Goal: Task Accomplishment & Management: Use online tool/utility

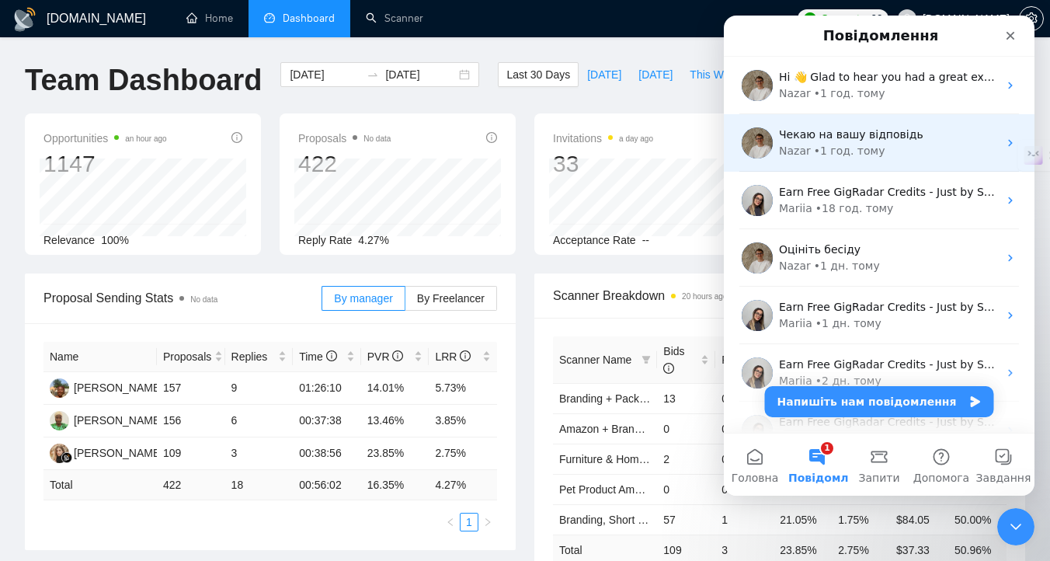
click at [870, 137] on span "Чекаю на вашу відповідь" at bounding box center [851, 134] width 144 height 12
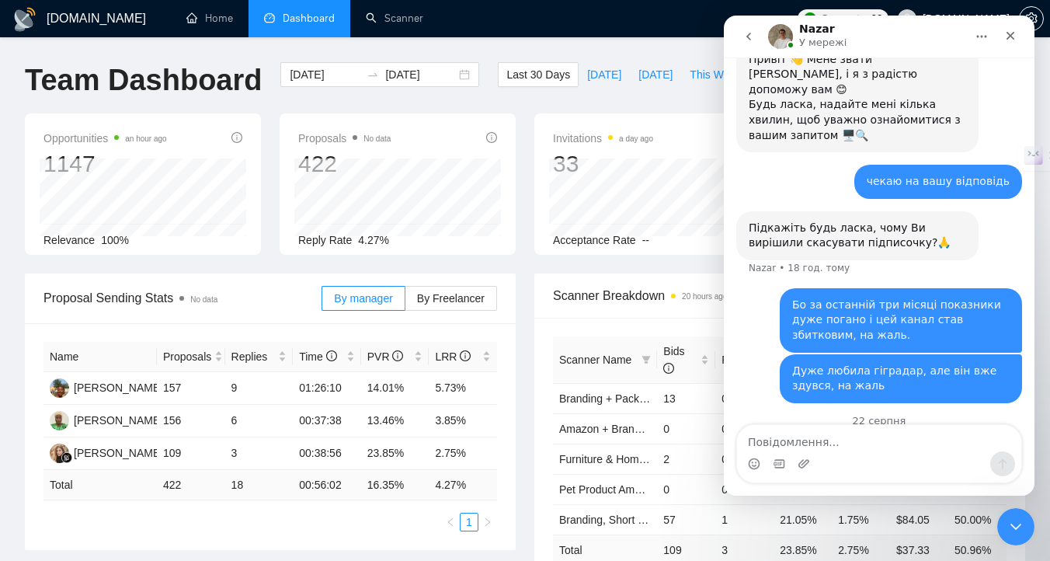
scroll to position [322, 0]
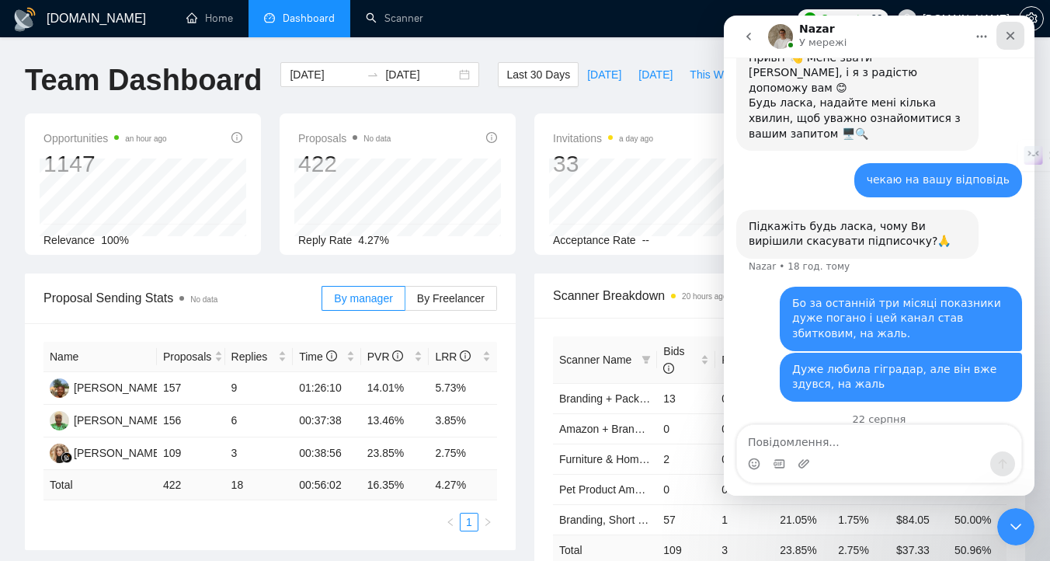
click at [1011, 37] on icon "Закрити" at bounding box center [1010, 36] width 12 height 12
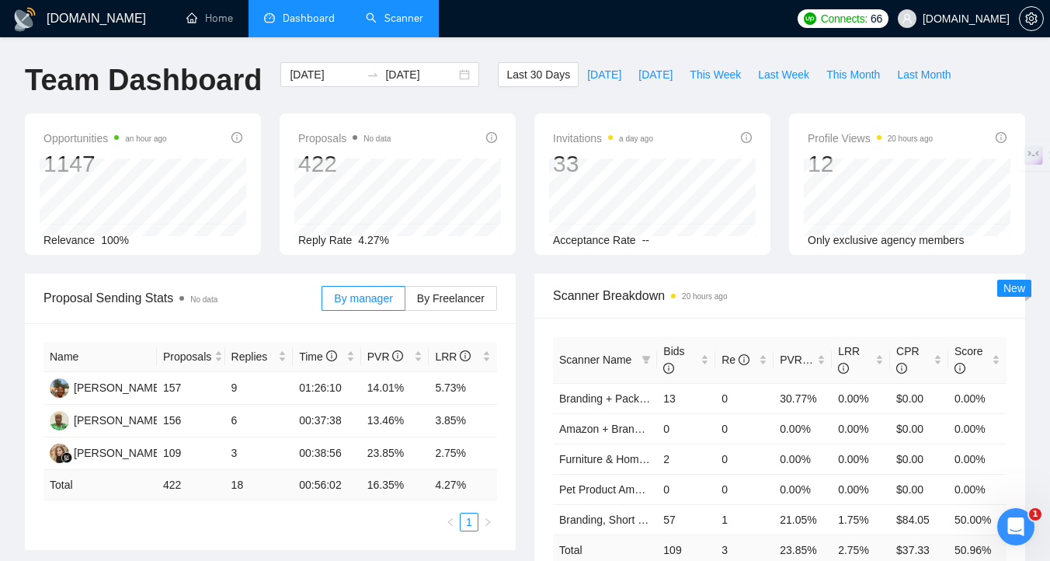
click at [396, 12] on link "Scanner" at bounding box center [394, 18] width 57 height 13
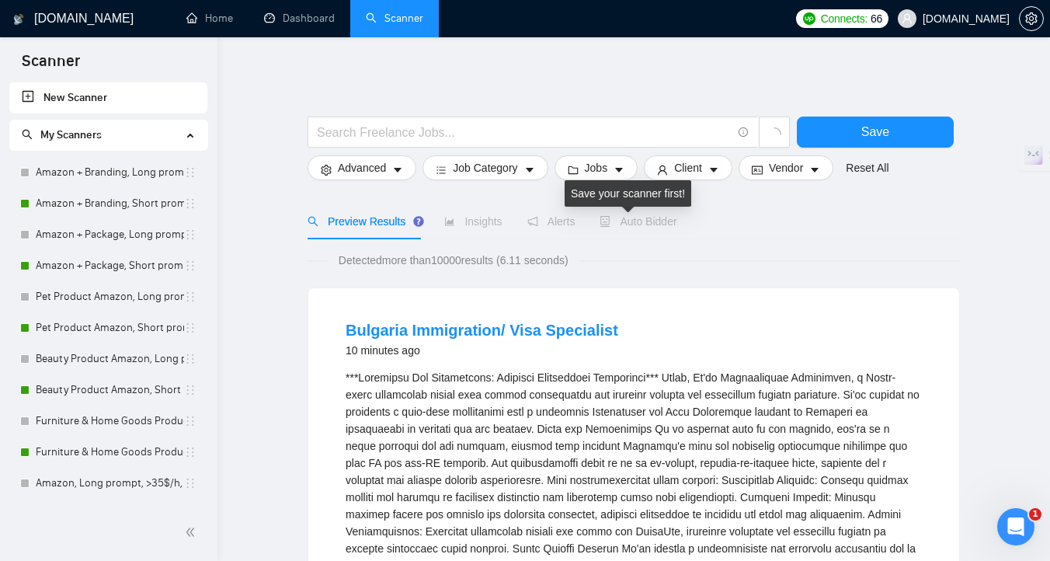
click at [640, 225] on span "Auto Bidder" at bounding box center [638, 221] width 77 height 12
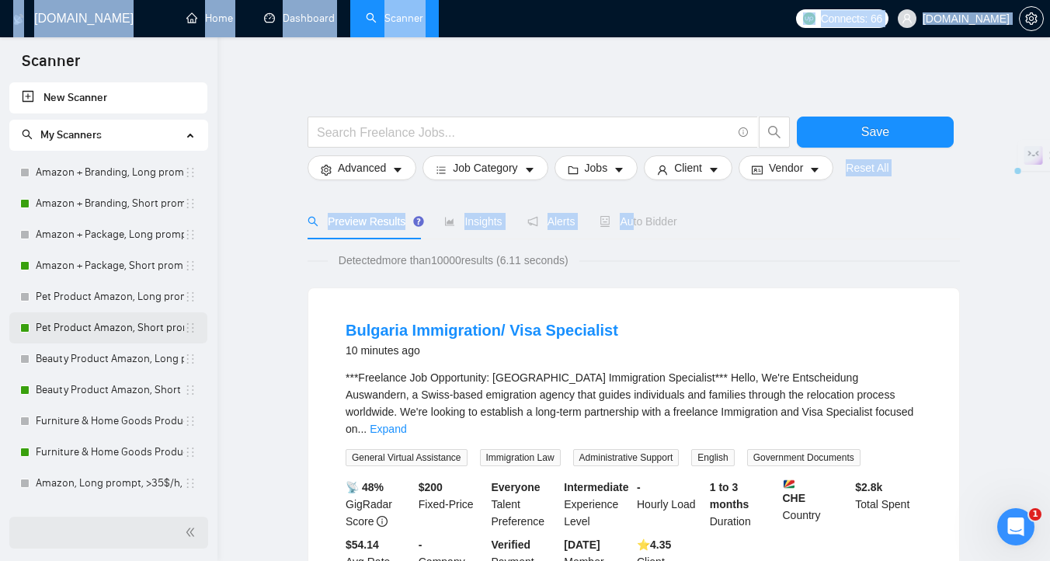
drag, startPoint x: 636, startPoint y: 225, endPoint x: 87, endPoint y: 321, distance: 557.5
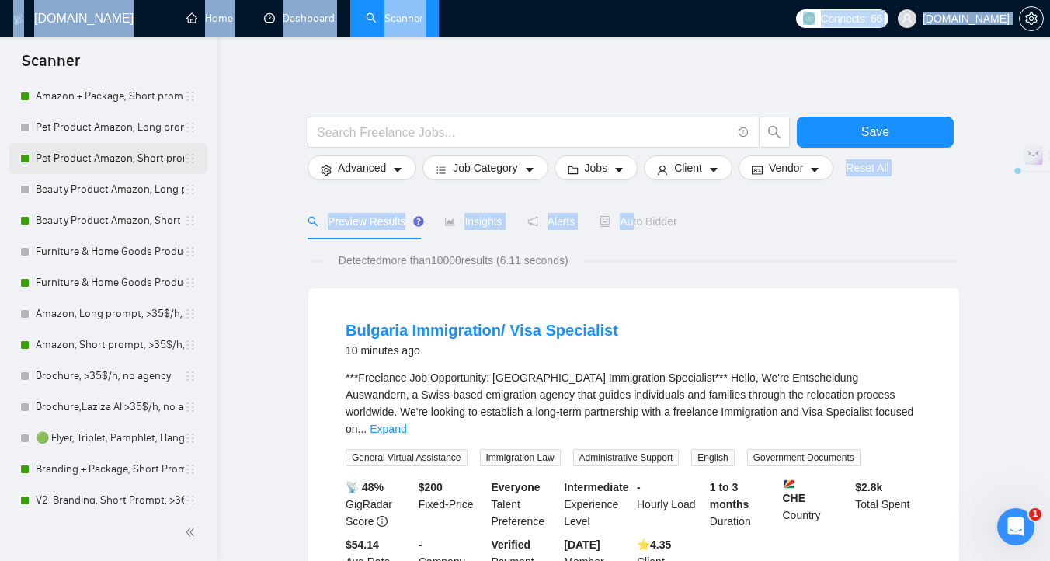
scroll to position [288, 0]
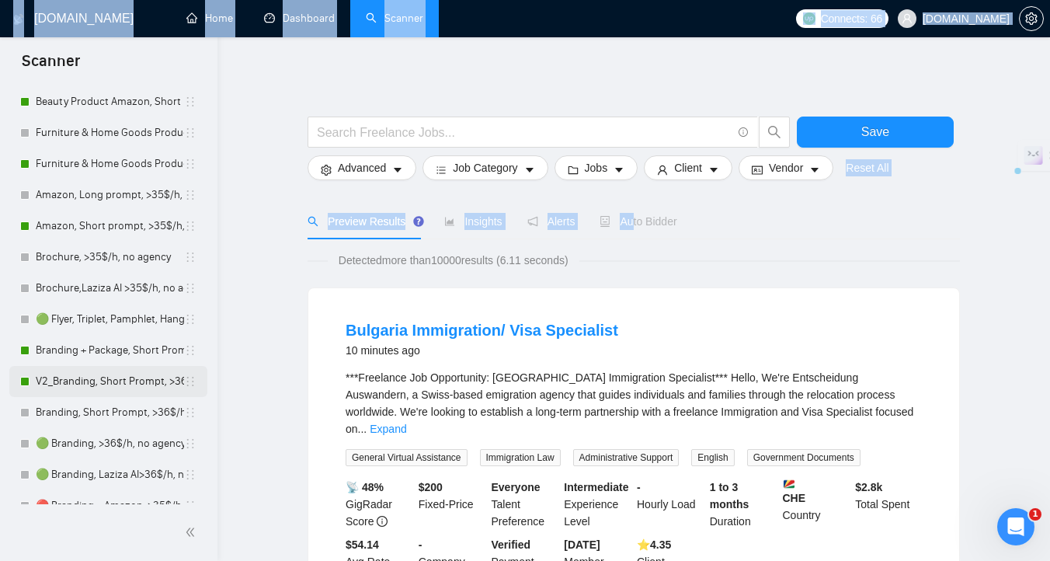
click at [105, 381] on link "V2_Branding, Short Prompt, >36$/h, no agency" at bounding box center [110, 381] width 148 height 31
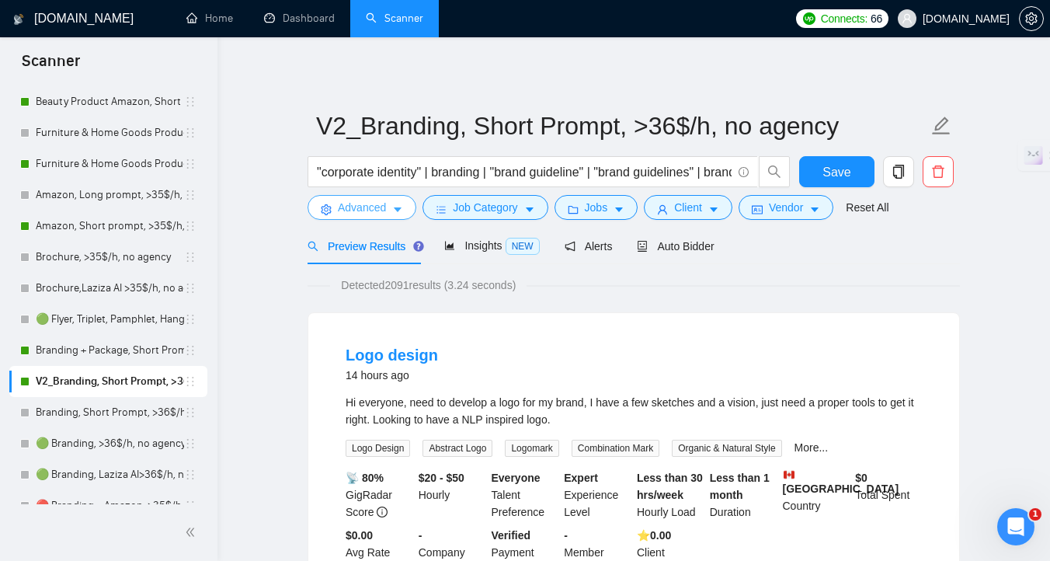
click at [361, 204] on span "Advanced" at bounding box center [362, 207] width 48 height 17
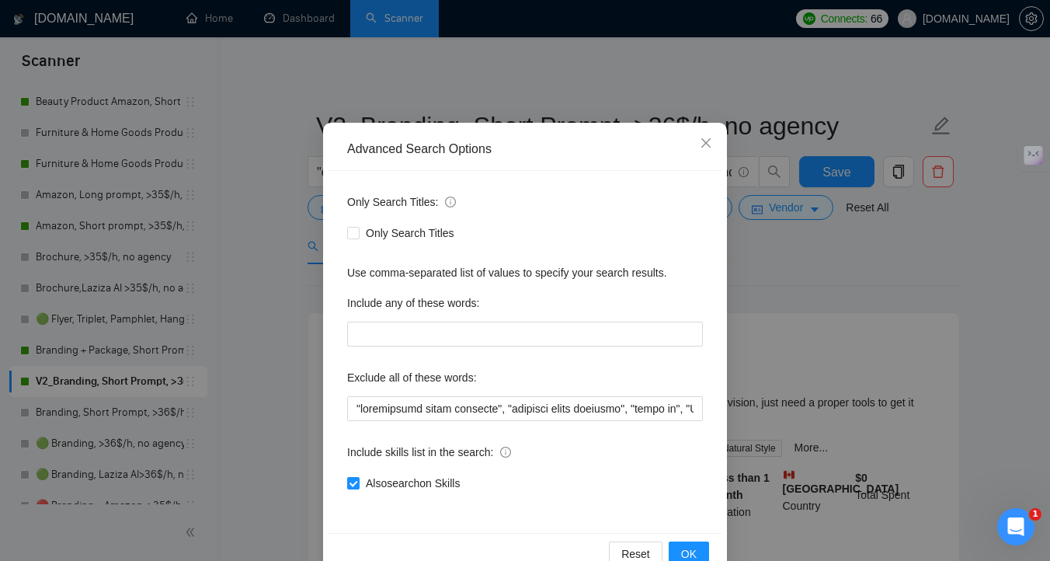
scroll to position [53, 0]
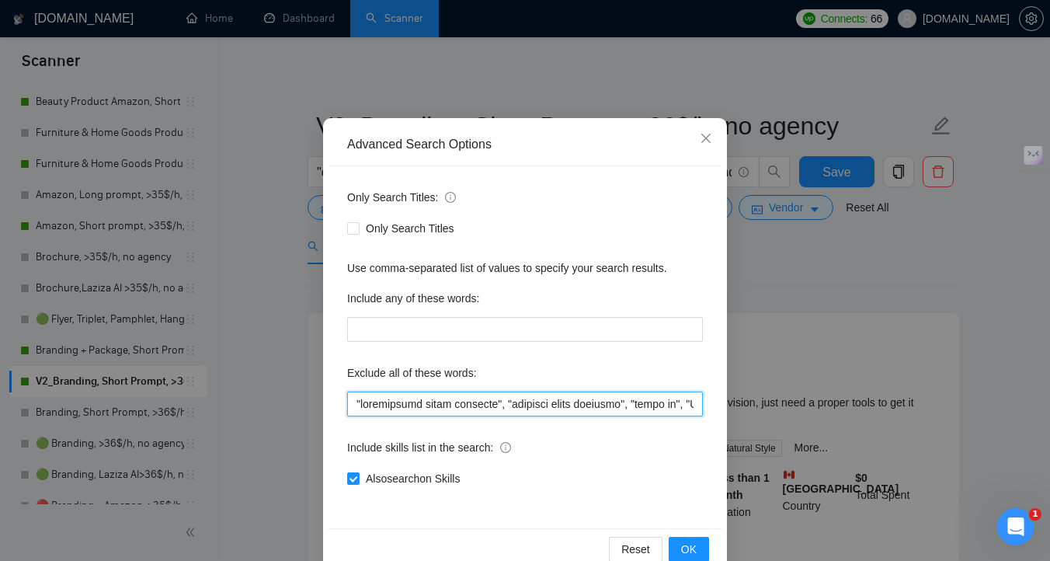
click at [353, 407] on input "text" at bounding box center [525, 404] width 356 height 25
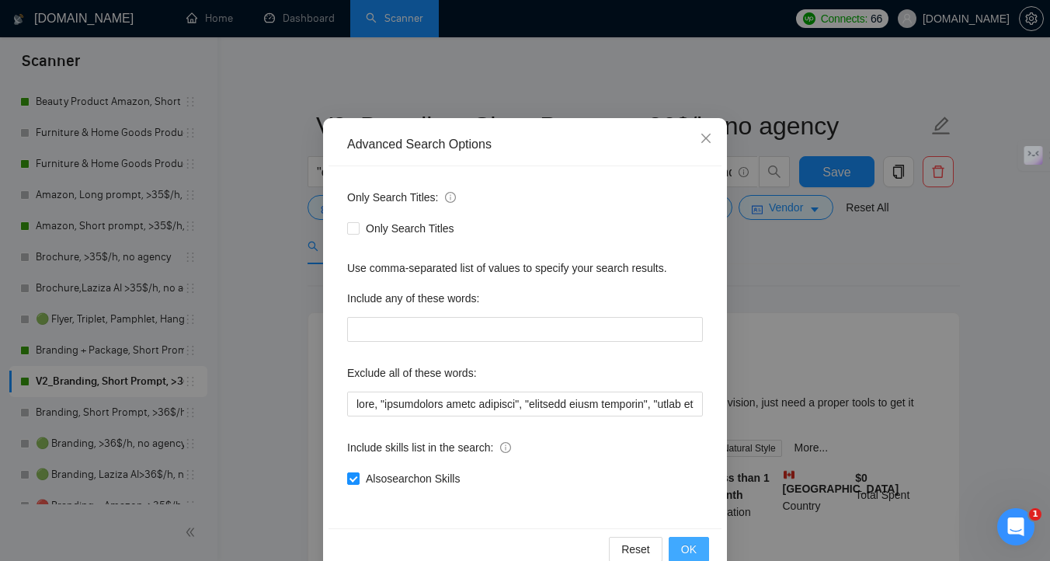
click at [680, 548] on button "OK" at bounding box center [689, 549] width 40 height 25
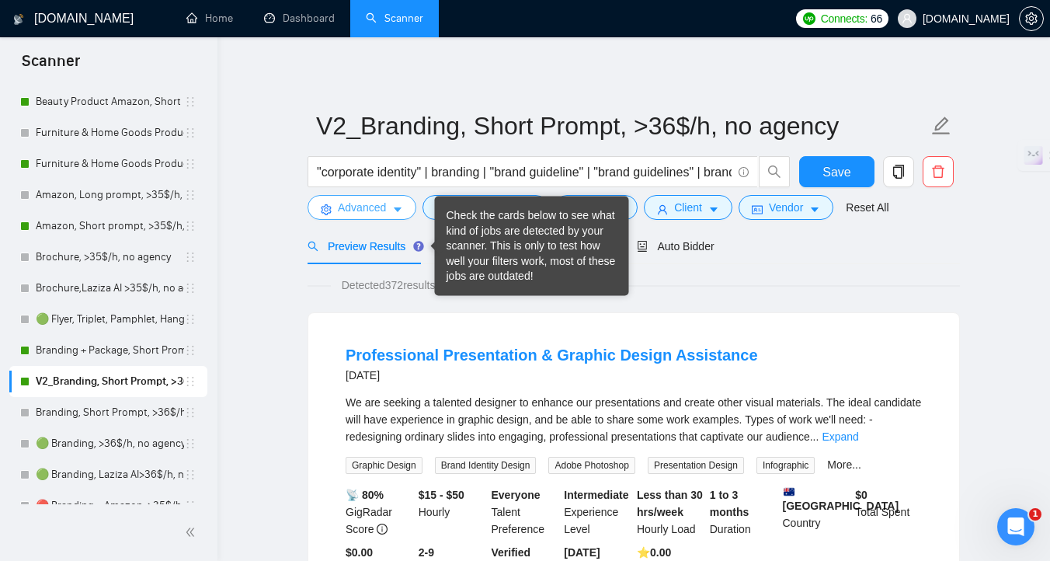
click at [362, 201] on span "Advanced" at bounding box center [362, 207] width 48 height 17
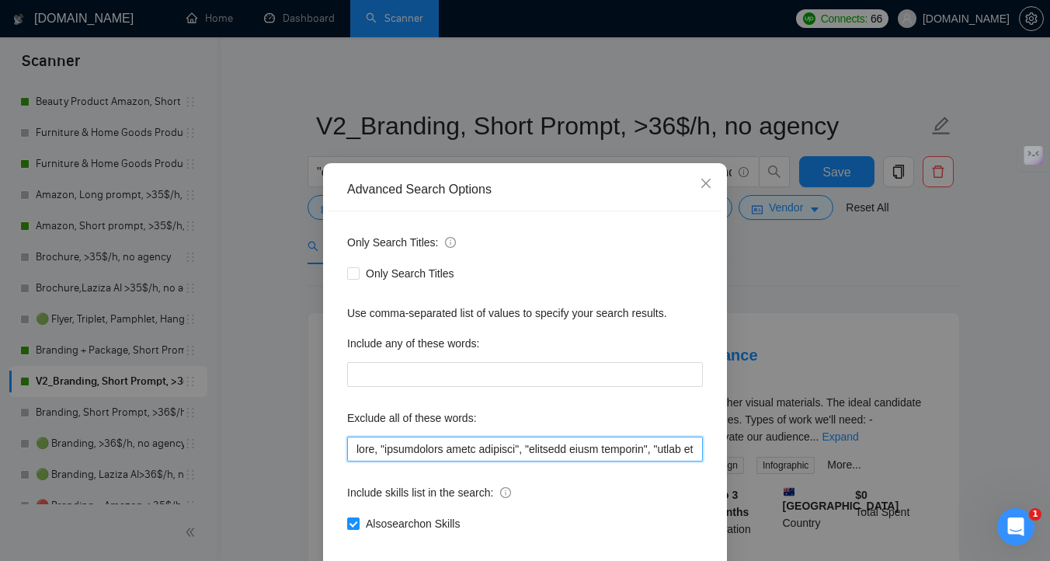
click at [378, 457] on input "text" at bounding box center [525, 449] width 356 height 25
click at [357, 457] on input "text" at bounding box center [525, 449] width 356 height 25
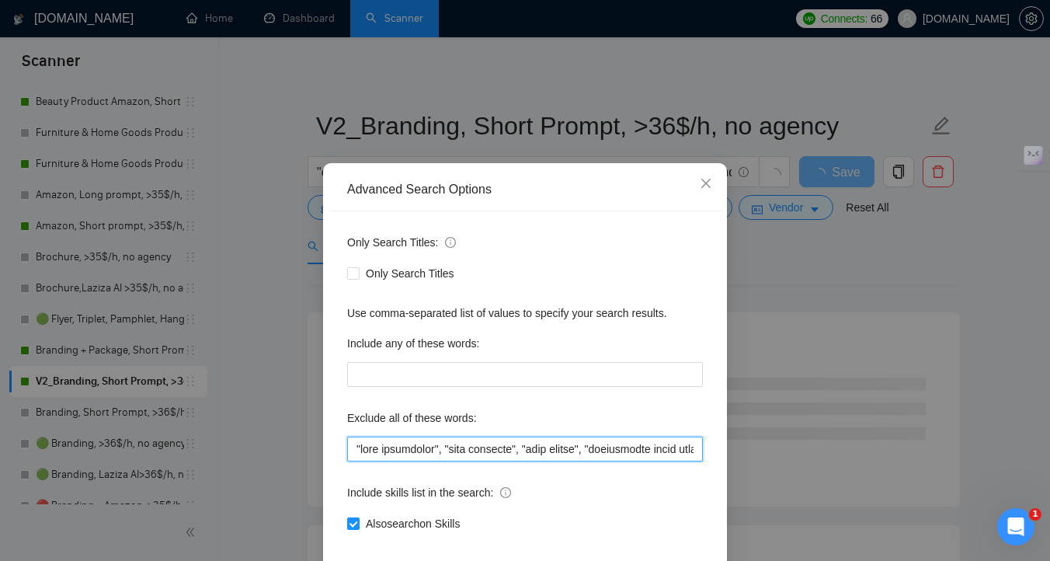
scroll to position [85, 0]
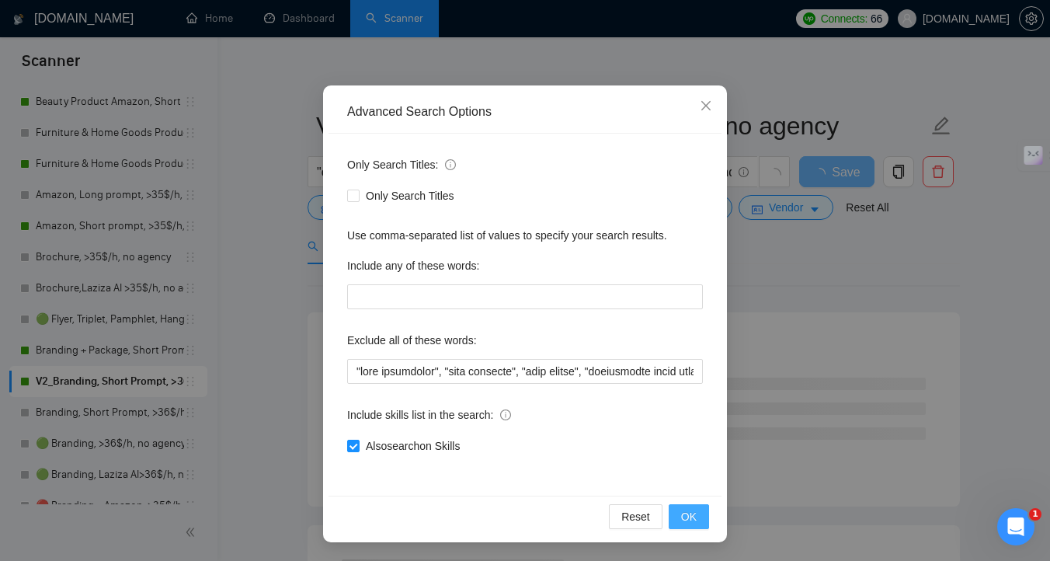
click at [696, 508] on span "OK" at bounding box center [689, 516] width 16 height 17
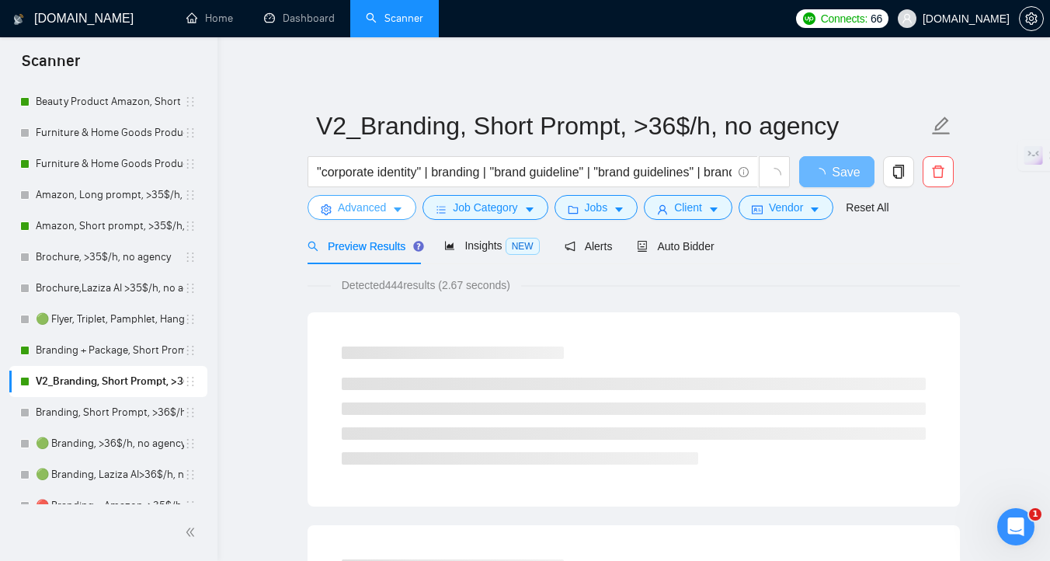
scroll to position [0, 0]
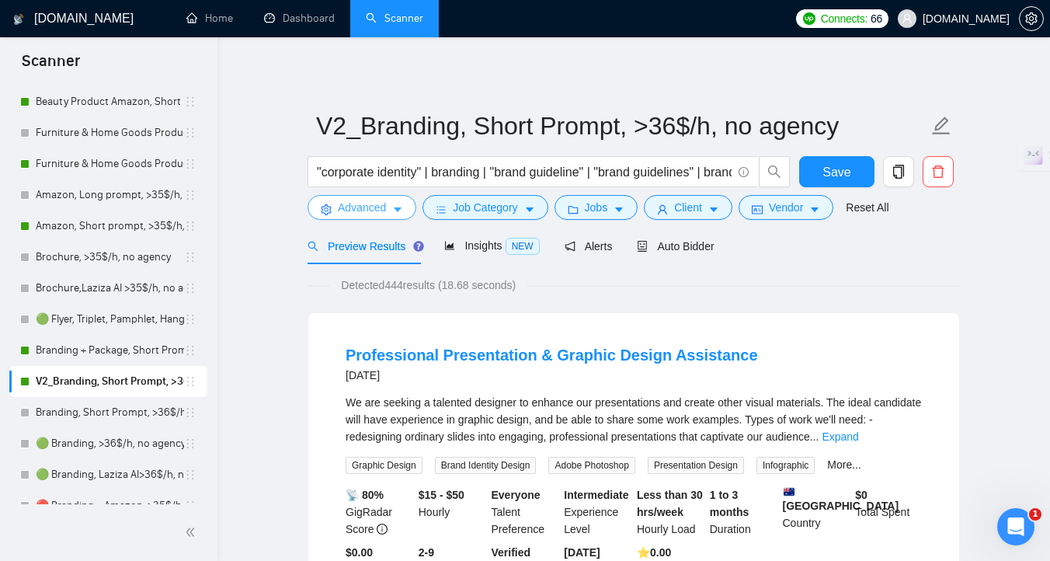
click at [367, 215] on span "Advanced" at bounding box center [362, 207] width 48 height 17
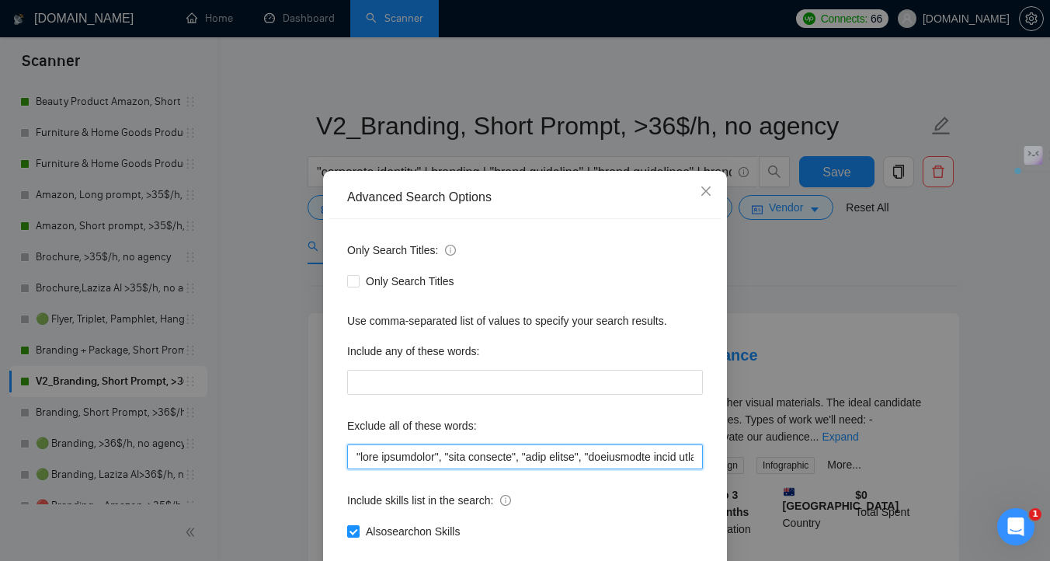
drag, startPoint x: 597, startPoint y: 455, endPoint x: 525, endPoint y: 454, distance: 72.3
click at [525, 454] on input "text" at bounding box center [525, 456] width 356 height 25
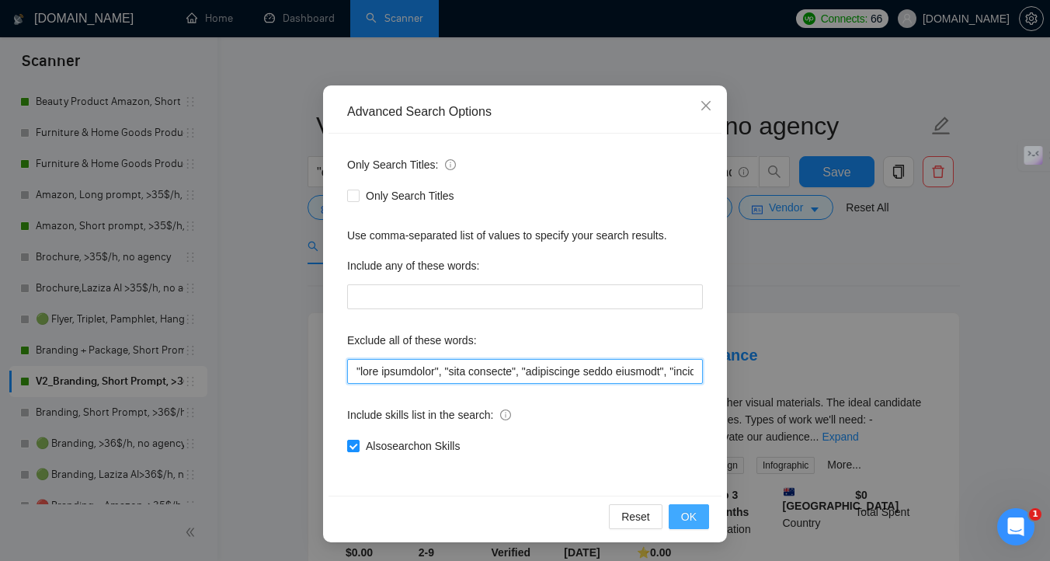
type input ""logo recreating", "logo redesign", "maintaining brand identity", "maintain bra…"
click at [701, 514] on button "OK" at bounding box center [689, 516] width 40 height 25
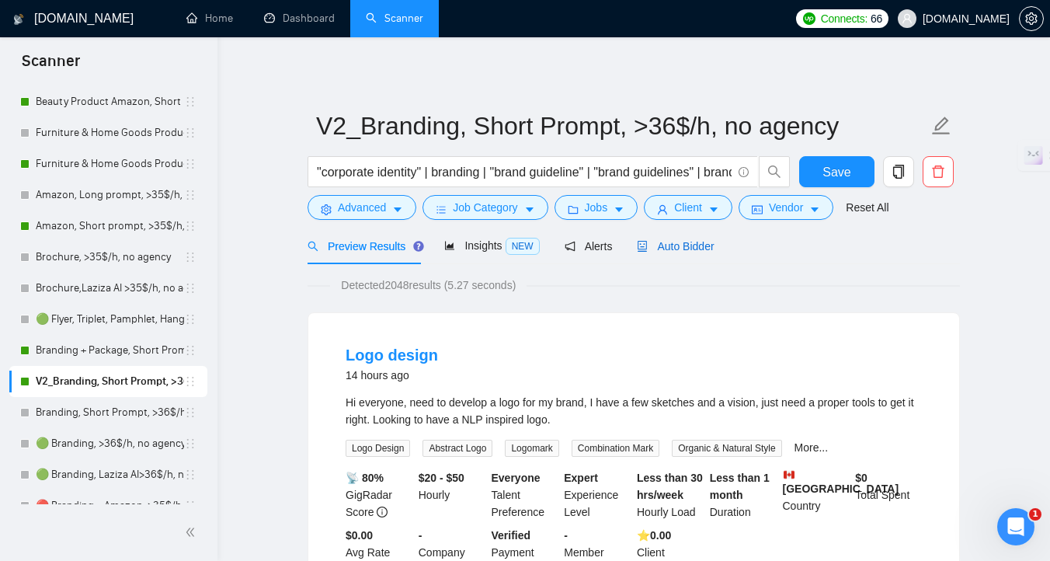
click at [684, 250] on span "Auto Bidder" at bounding box center [675, 246] width 77 height 12
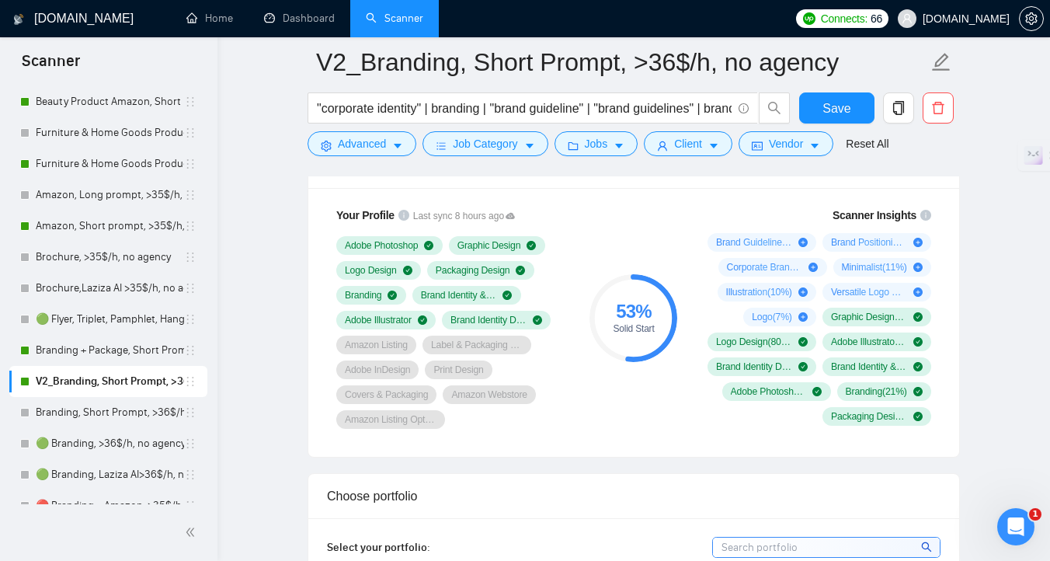
scroll to position [997, 0]
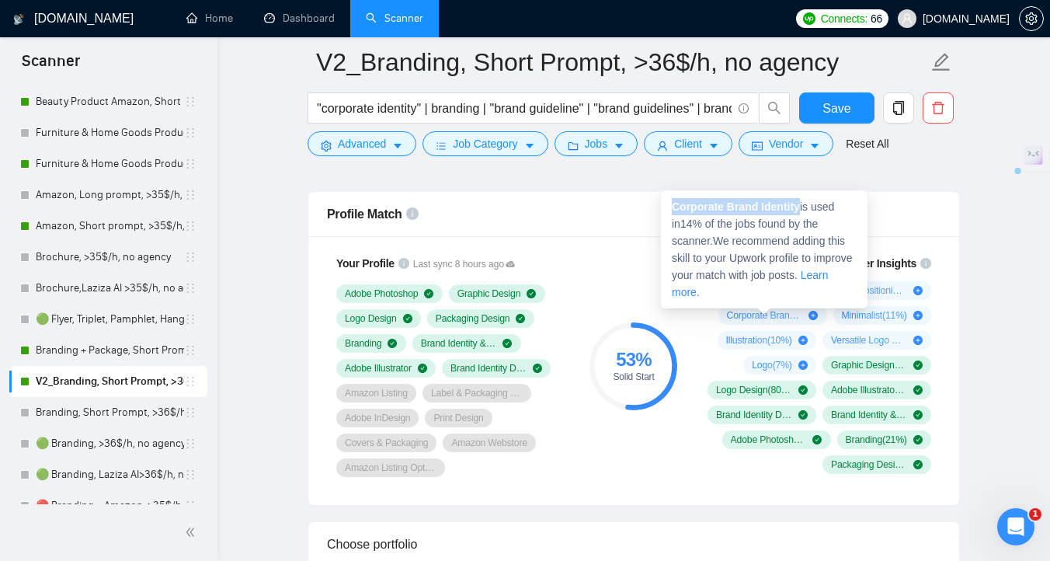
drag, startPoint x: 673, startPoint y: 208, endPoint x: 803, endPoint y: 208, distance: 130.5
click at [800, 208] on strong "Corporate Brand Identity" at bounding box center [736, 206] width 128 height 12
copy strong "Corporate Brand Identity"
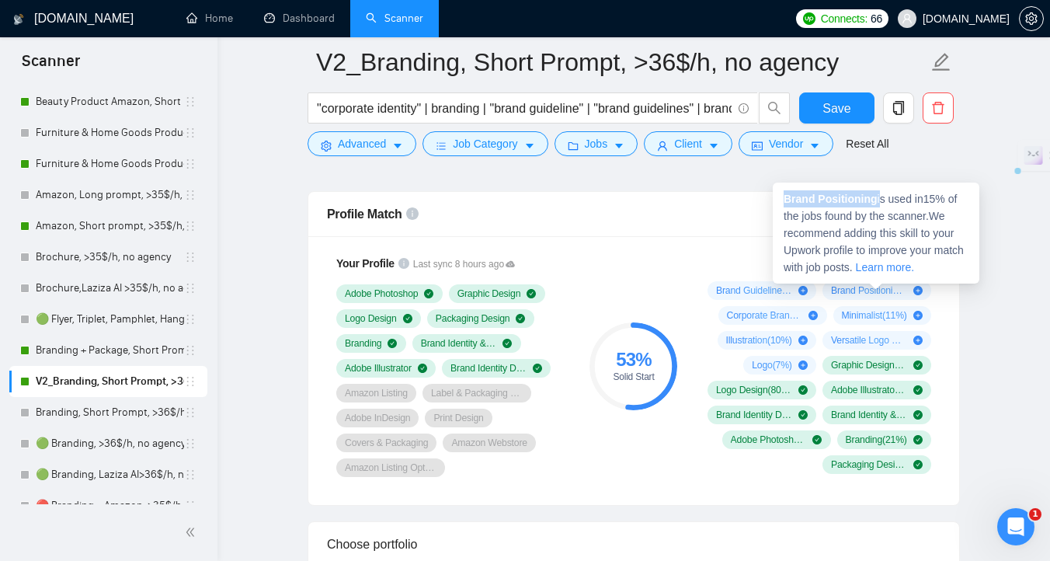
drag, startPoint x: 880, startPoint y: 203, endPoint x: 782, endPoint y: 197, distance: 98.8
click at [782, 197] on div "Brand Positioning is used in 15 % of the jobs found by the scanner. We recommen…" at bounding box center [876, 233] width 207 height 101
copy span "Brand Positioning"
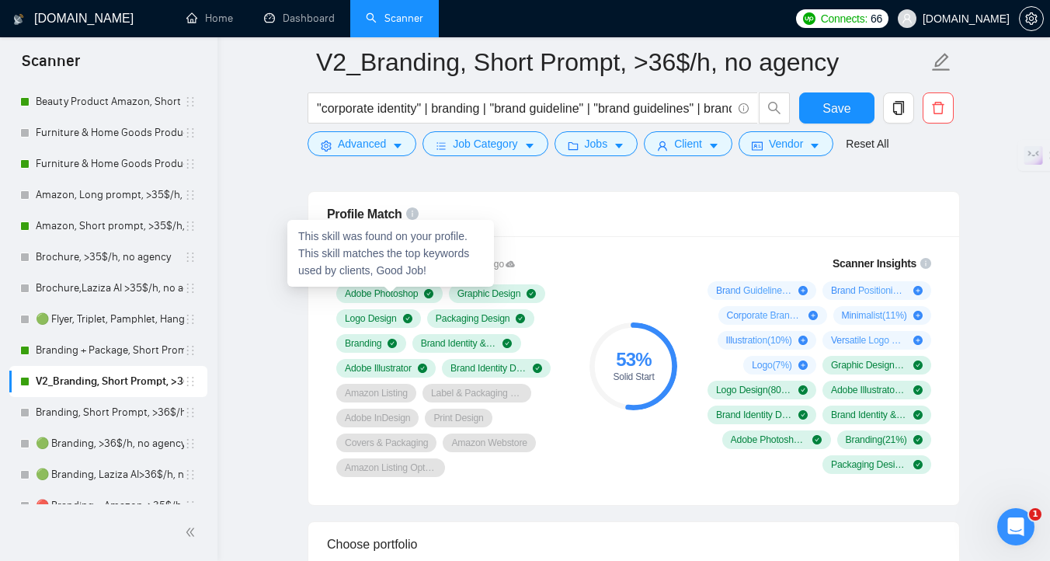
drag, startPoint x: 358, startPoint y: 294, endPoint x: 344, endPoint y: 293, distance: 14.1
click at [344, 293] on div "Adobe Photoshop" at bounding box center [389, 293] width 106 height 19
drag, startPoint x: 344, startPoint y: 293, endPoint x: 409, endPoint y: 293, distance: 64.5
click at [409, 293] on div "Adobe Photoshop" at bounding box center [389, 293] width 106 height 19
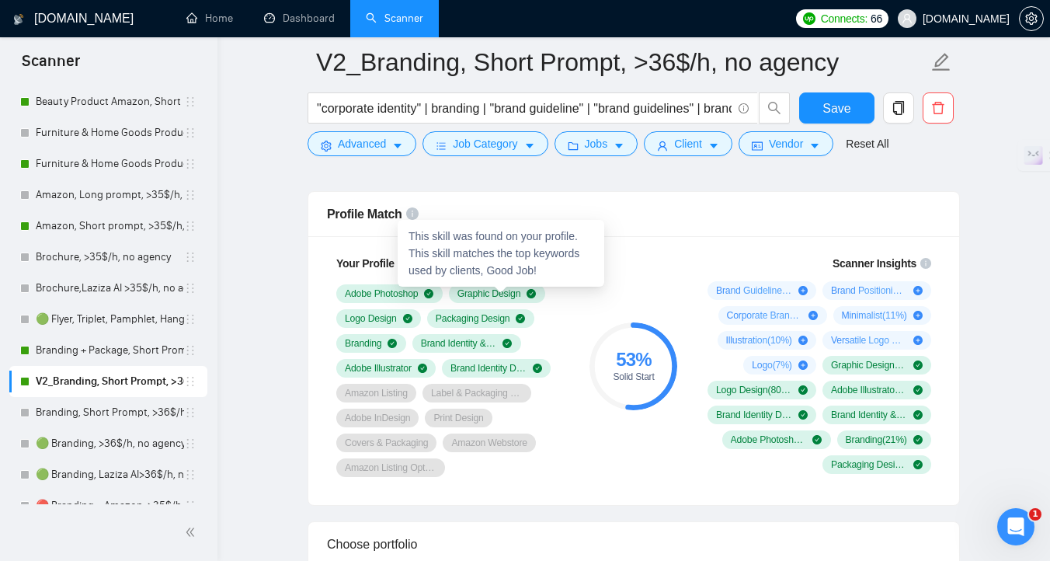
drag, startPoint x: 527, startPoint y: 293, endPoint x: 460, endPoint y: 291, distance: 67.6
click at [460, 291] on div "Graphic Design" at bounding box center [497, 293] width 79 height 12
drag, startPoint x: 460, startPoint y: 291, endPoint x: 520, endPoint y: 291, distance: 60.6
click at [520, 291] on span "Graphic Design" at bounding box center [490, 293] width 64 height 12
copy span "Brand Positioning"
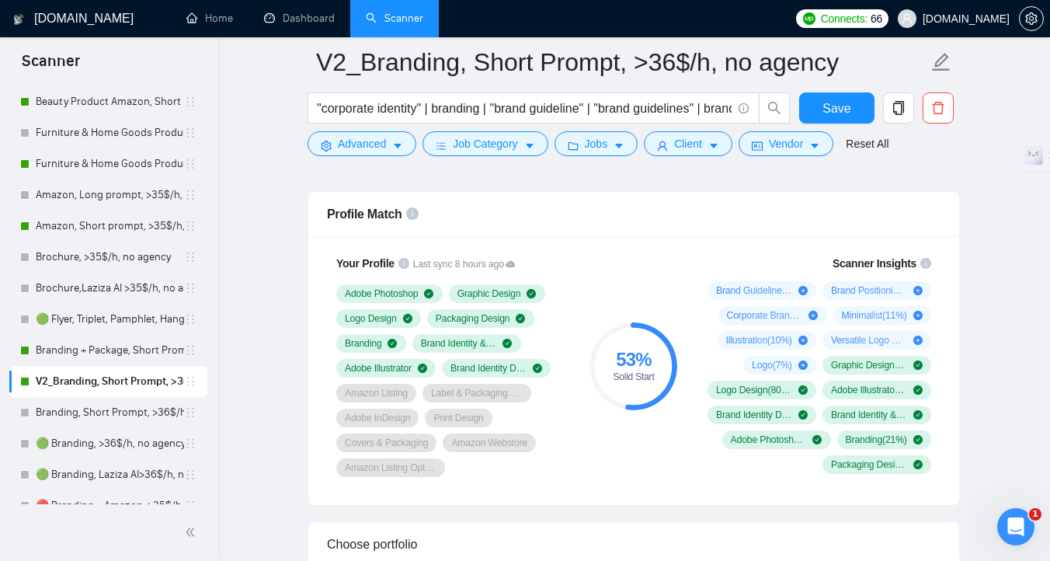
click at [472, 295] on span "Graphic Design" at bounding box center [490, 293] width 64 height 12
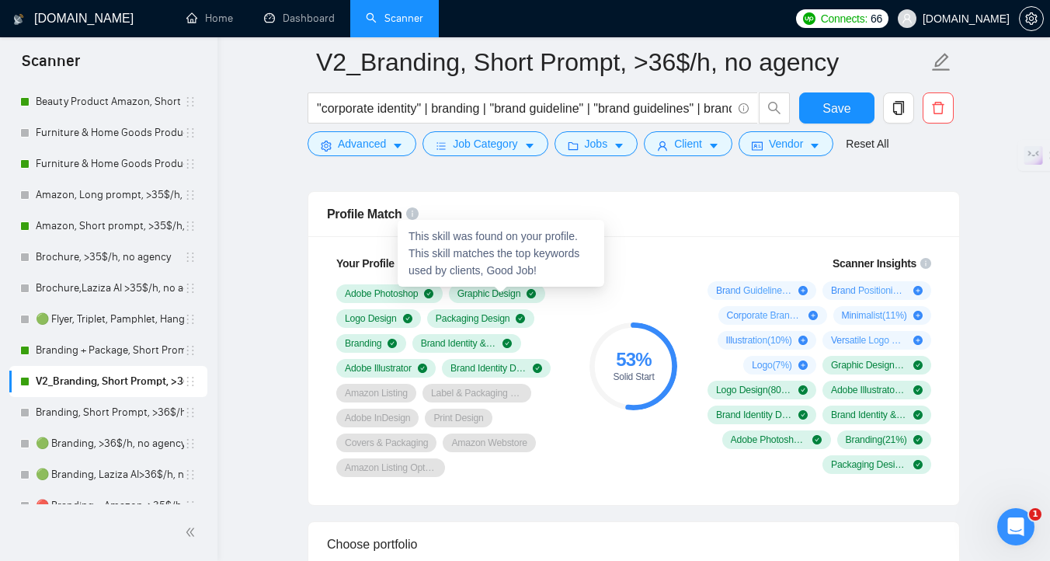
click at [472, 295] on span "Graphic Design" at bounding box center [490, 293] width 64 height 12
click at [464, 294] on span "Graphic Design" at bounding box center [490, 293] width 64 height 12
click at [530, 294] on div "Graphic Design" at bounding box center [497, 293] width 79 height 12
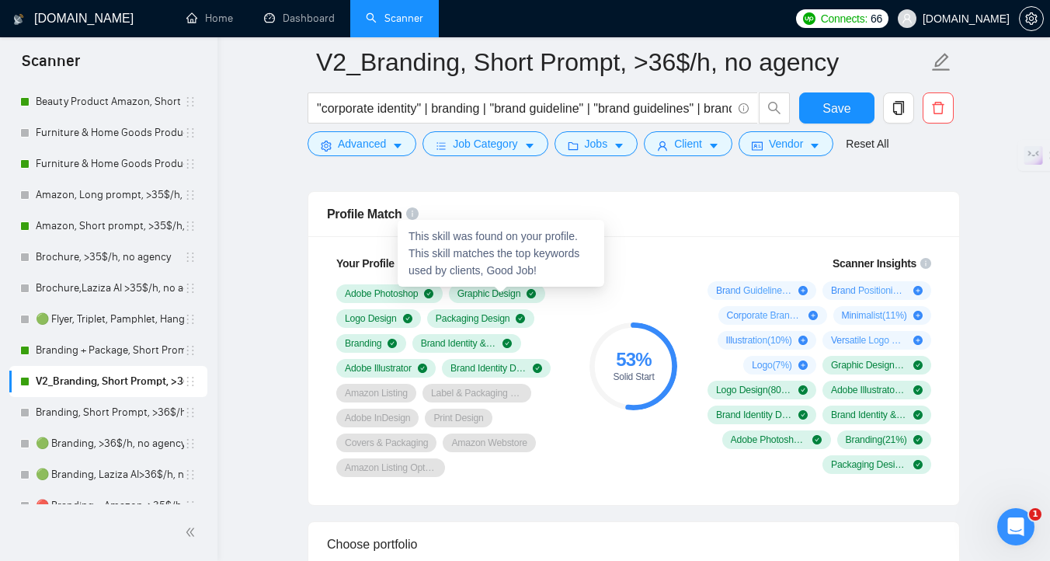
click at [530, 294] on div "Graphic Design" at bounding box center [497, 293] width 79 height 12
click at [529, 294] on div "Graphic Design" at bounding box center [497, 293] width 79 height 12
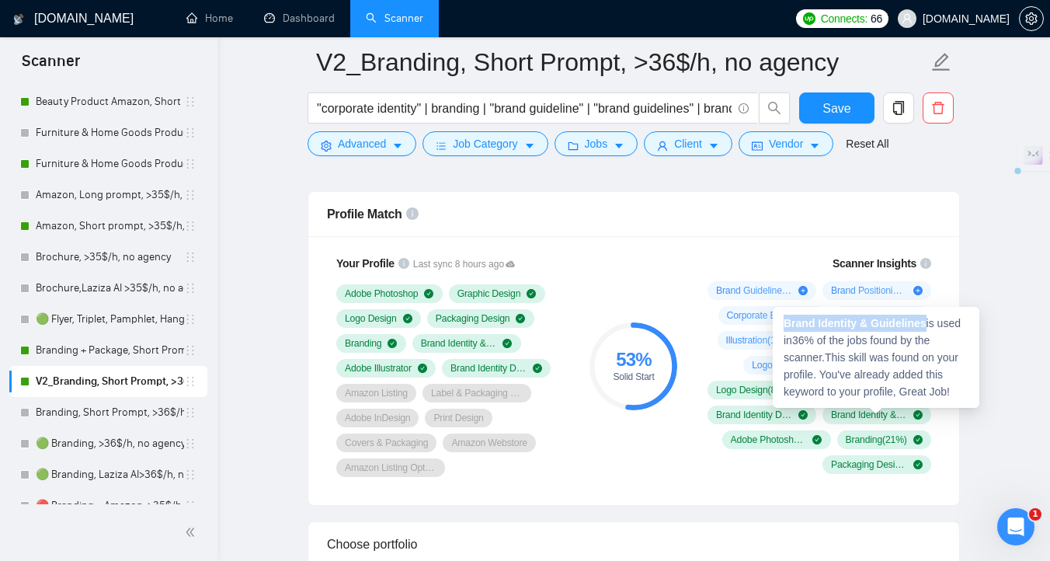
drag, startPoint x: 928, startPoint y: 326, endPoint x: 784, endPoint y: 323, distance: 144.5
click at [784, 323] on strong "Brand Identity & Guidelines" at bounding box center [855, 323] width 143 height 12
copy strong "Brand Identity & Guidelines"
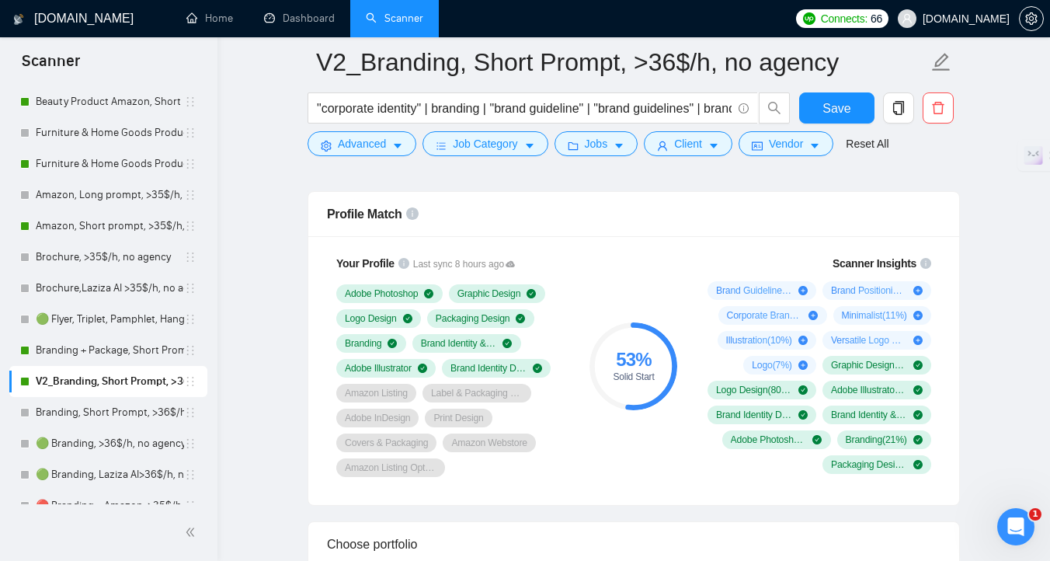
click at [590, 468] on div "53 % Solid Start" at bounding box center [634, 365] width 104 height 241
